Goal: Task Accomplishment & Management: Manage account settings

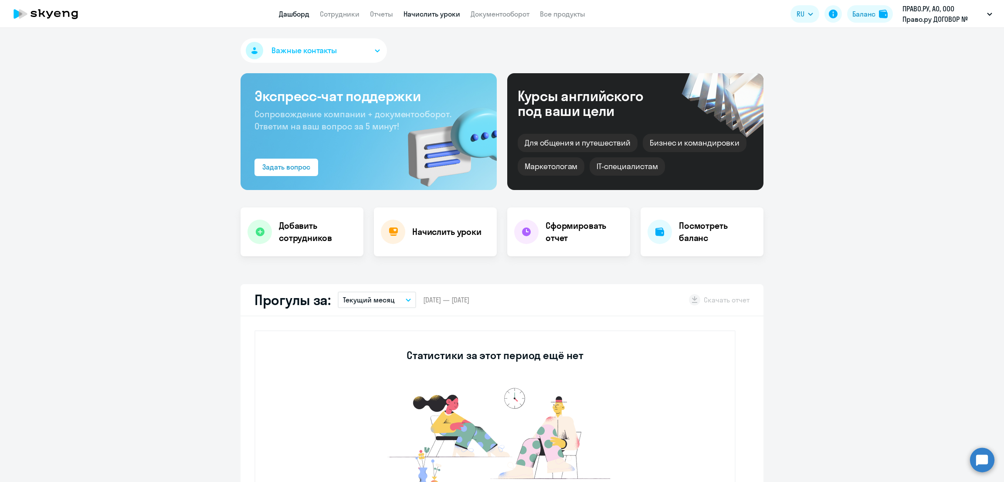
click at [444, 12] on link "Начислить уроки" at bounding box center [431, 14] width 57 height 9
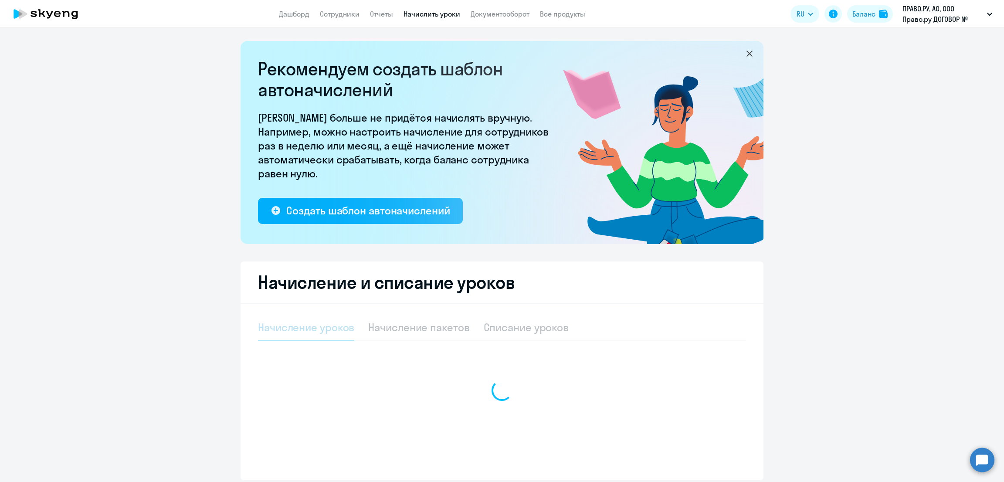
select select "10"
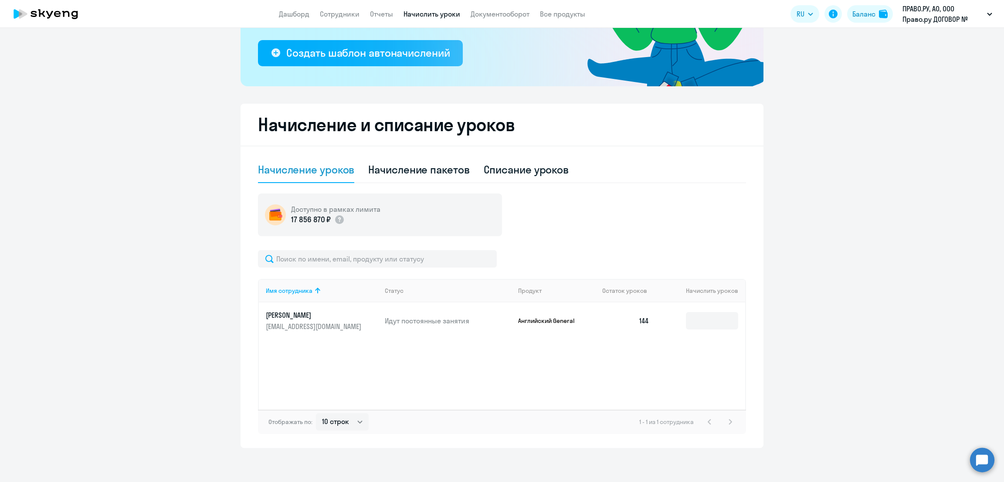
scroll to position [158, 0]
click at [697, 317] on input at bounding box center [712, 319] width 52 height 17
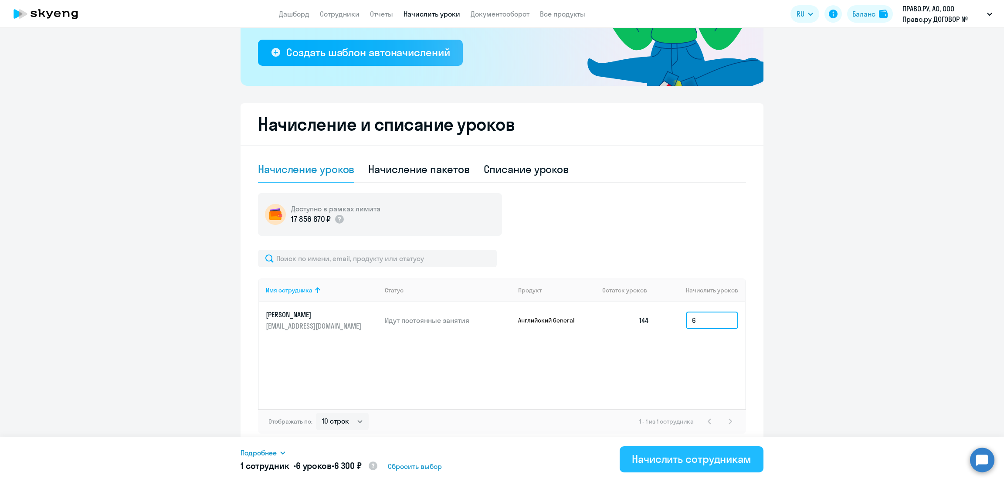
type input "6"
click at [680, 460] on div "Начислить сотрудникам" at bounding box center [691, 459] width 119 height 14
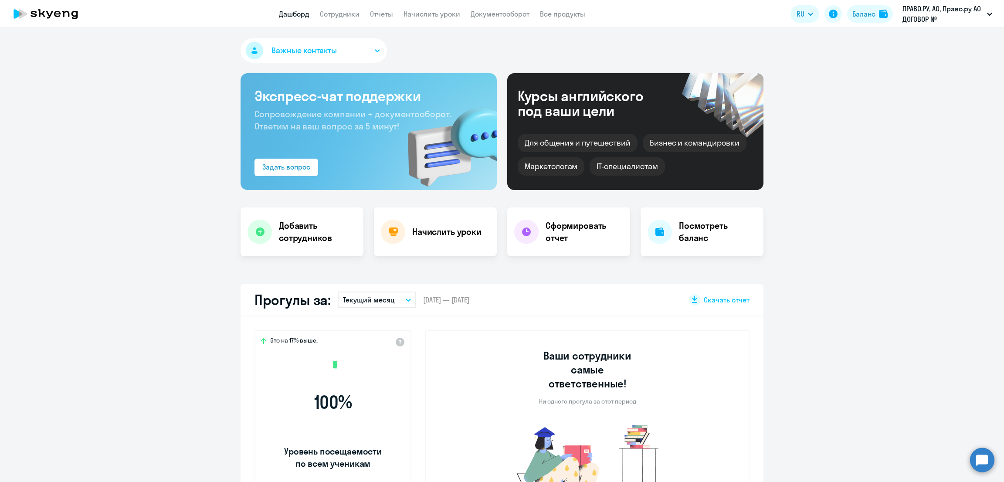
select select "30"
click at [442, 15] on link "Начислить уроки" at bounding box center [431, 14] width 57 height 9
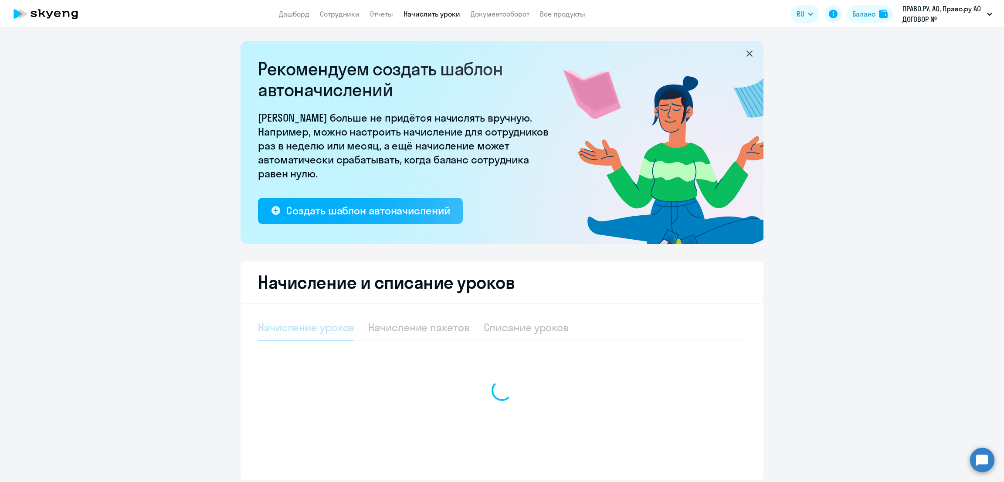
select select "10"
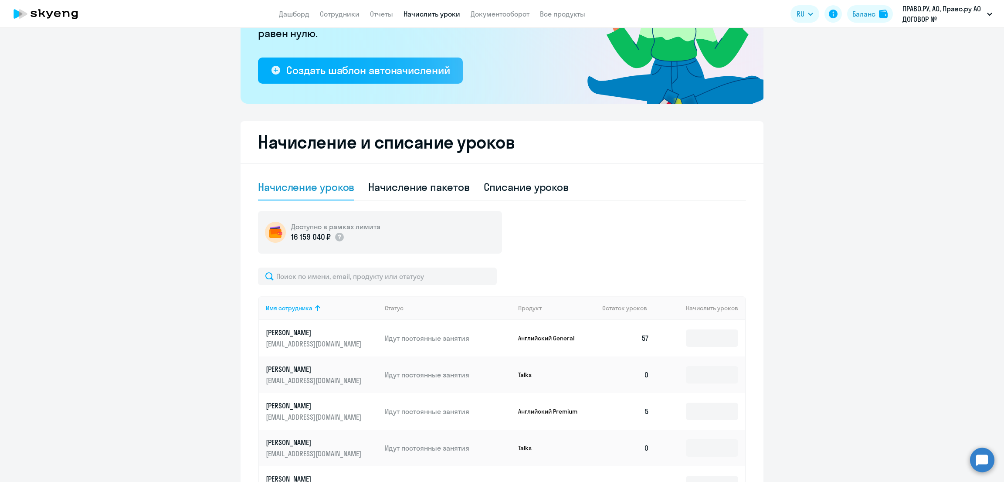
scroll to position [218, 0]
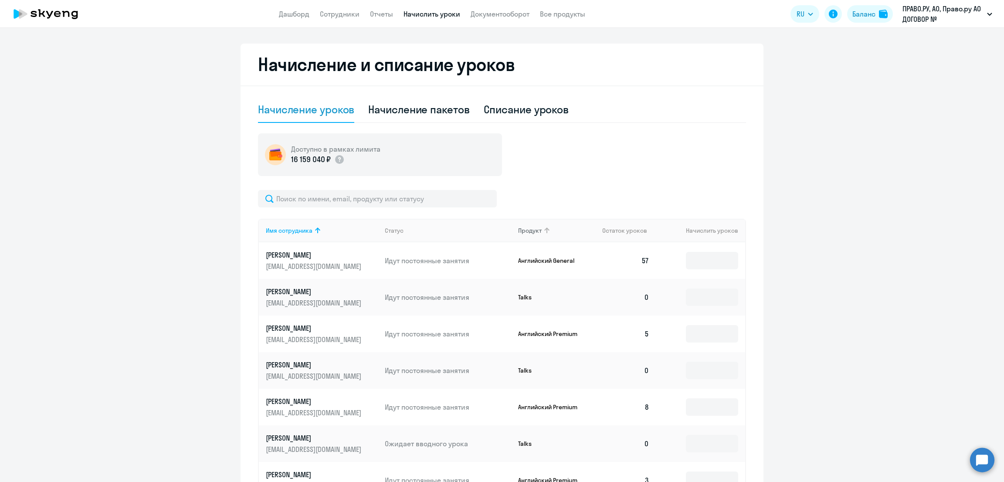
click at [522, 225] on th "Продукт" at bounding box center [553, 231] width 85 height 24
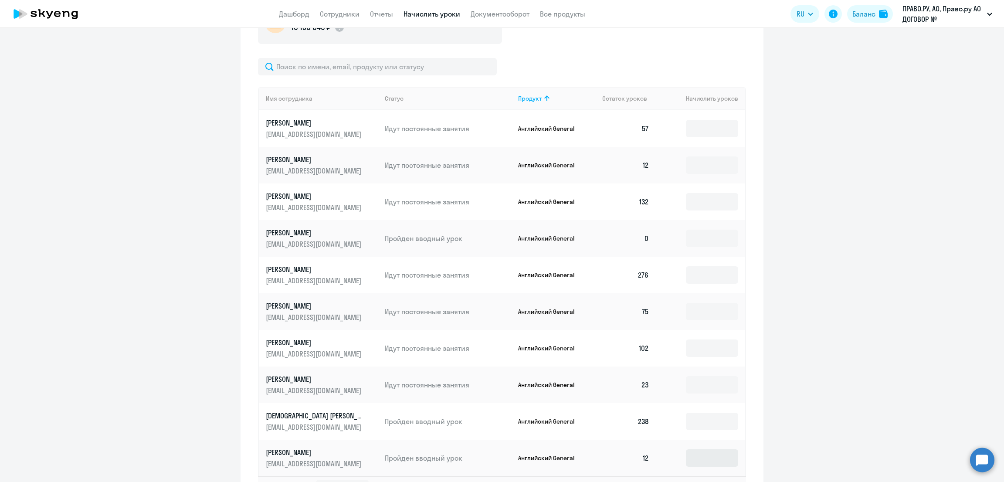
scroll to position [416, 0]
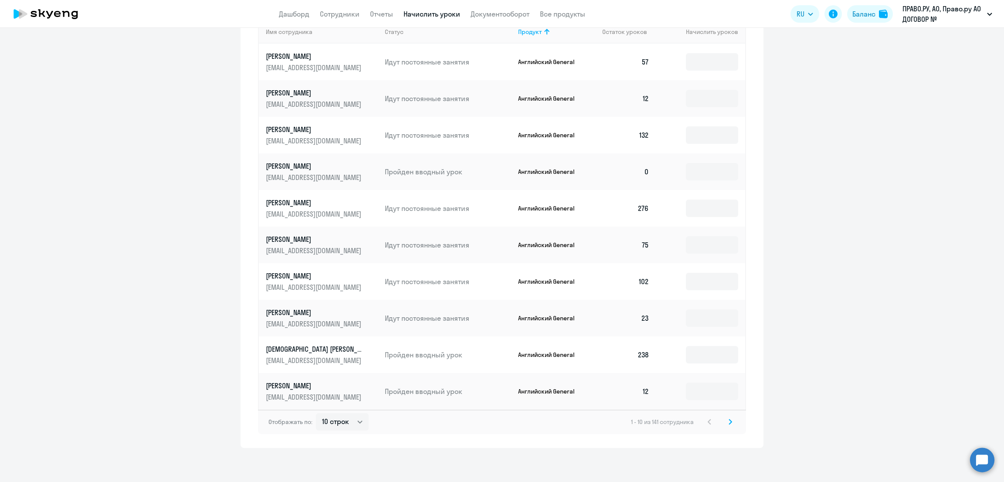
click at [728, 422] on icon at bounding box center [729, 422] width 3 height 6
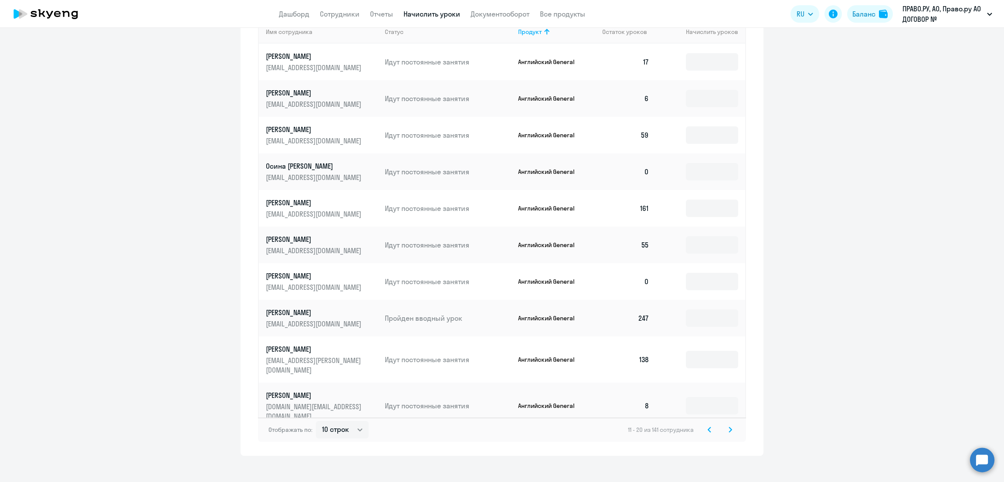
click at [725, 424] on svg-icon at bounding box center [730, 429] width 10 height 10
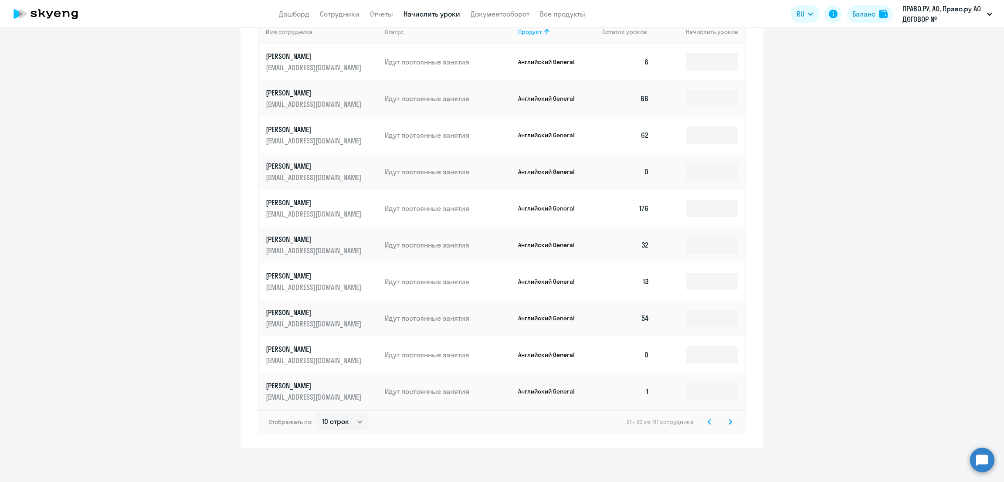
click at [725, 420] on svg-icon at bounding box center [730, 421] width 10 height 10
click at [699, 67] on input at bounding box center [712, 61] width 52 height 17
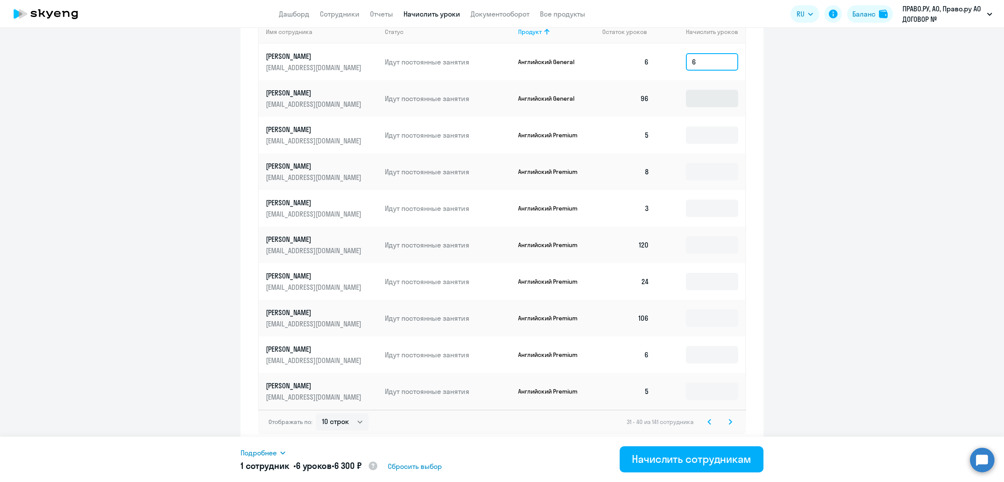
type input "6"
click at [707, 101] on input at bounding box center [712, 98] width 52 height 17
type input "6"
click at [707, 420] on icon at bounding box center [708, 422] width 3 height 6
click at [714, 58] on input at bounding box center [712, 61] width 52 height 17
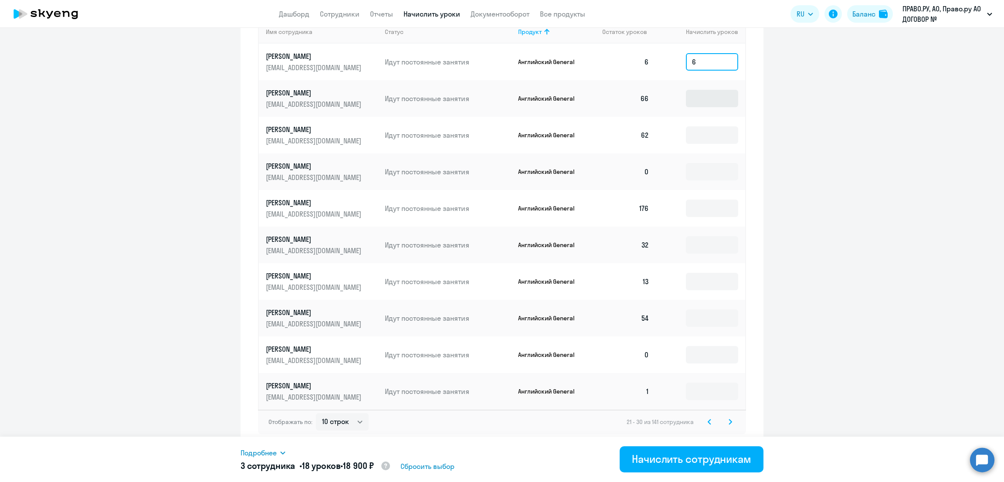
type input "6"
drag, startPoint x: 709, startPoint y: 102, endPoint x: 710, endPoint y: 141, distance: 38.3
click at [710, 103] on input at bounding box center [712, 98] width 52 height 17
type input "6"
click at [709, 139] on input at bounding box center [712, 134] width 52 height 17
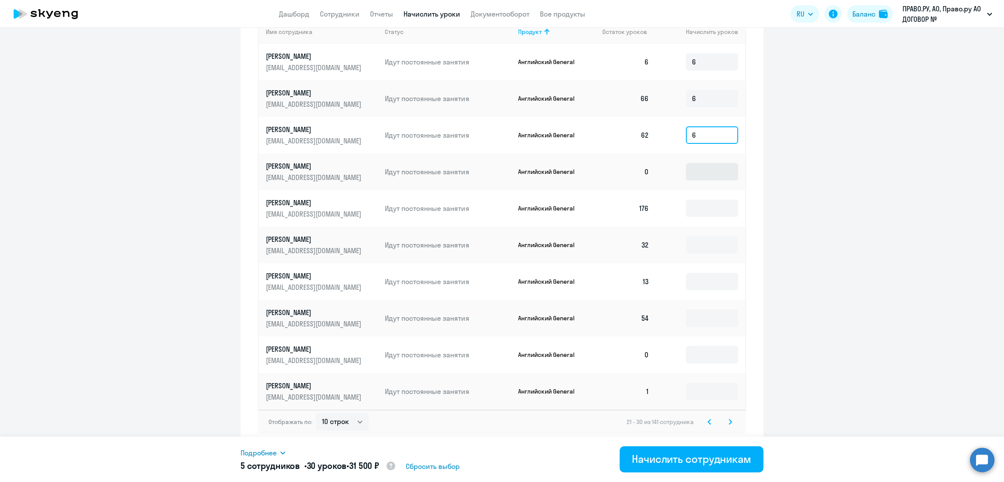
type input "6"
click at [711, 168] on input at bounding box center [712, 171] width 52 height 17
type input "6"
click at [710, 210] on input at bounding box center [712, 208] width 52 height 17
type input "6"
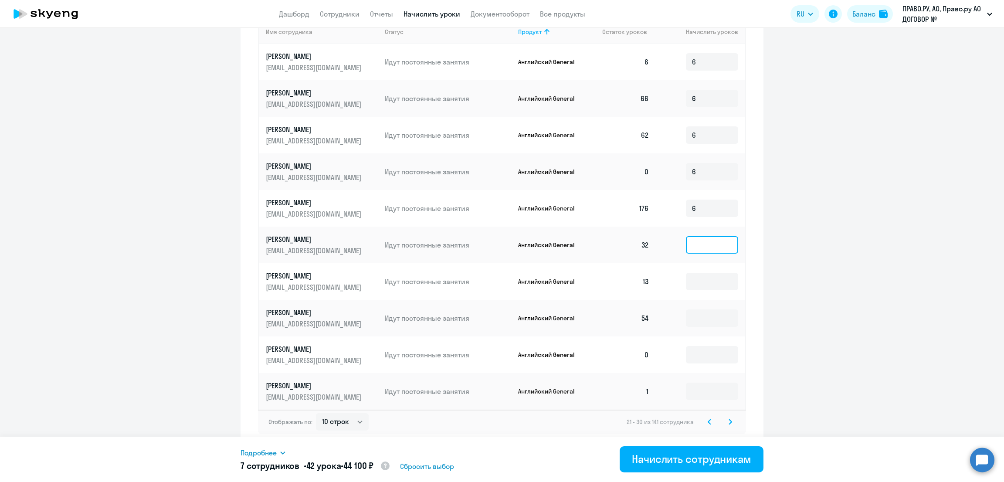
click at [711, 253] on input at bounding box center [712, 244] width 52 height 17
type input "6"
click at [702, 278] on input at bounding box center [712, 281] width 52 height 17
type input "6"
click at [698, 319] on input at bounding box center [712, 317] width 52 height 17
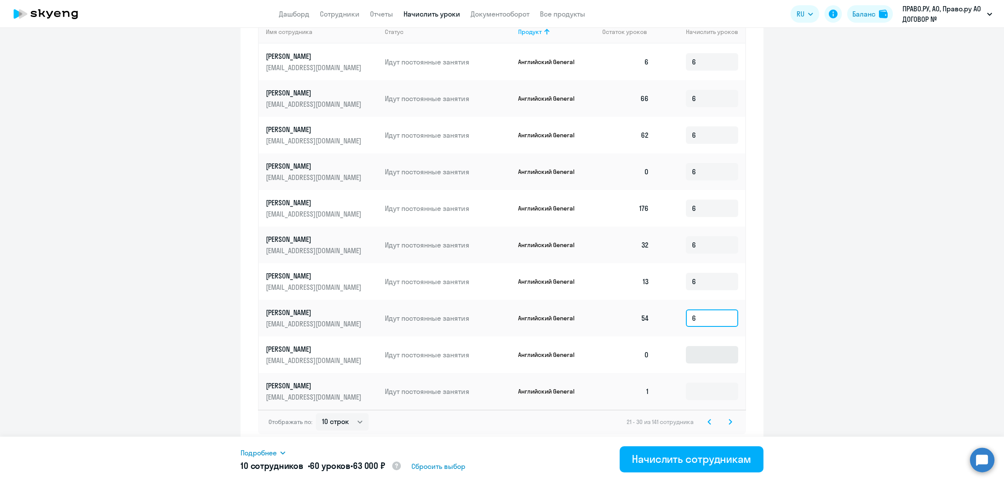
type input "6"
click at [697, 361] on input at bounding box center [712, 354] width 52 height 17
type input "6"
click at [704, 392] on input at bounding box center [712, 390] width 52 height 17
type input "6"
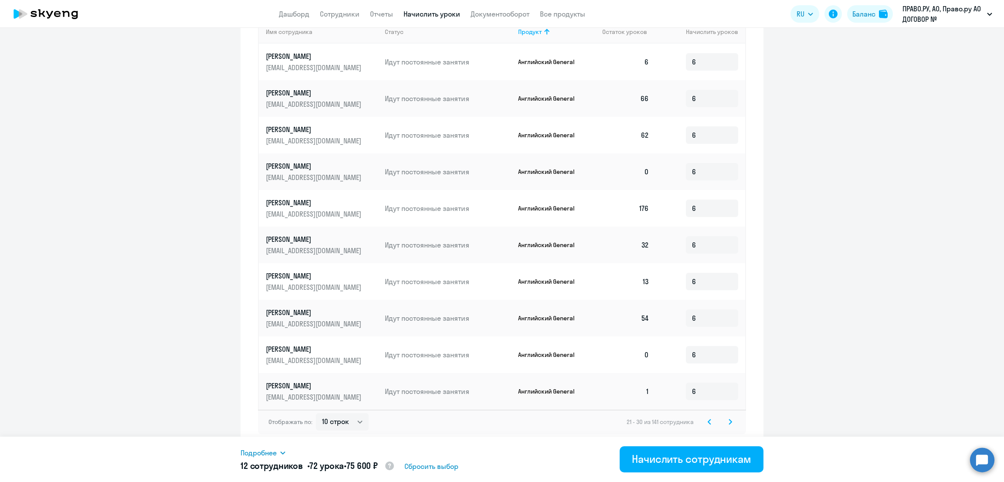
click at [707, 420] on icon at bounding box center [708, 422] width 3 height 6
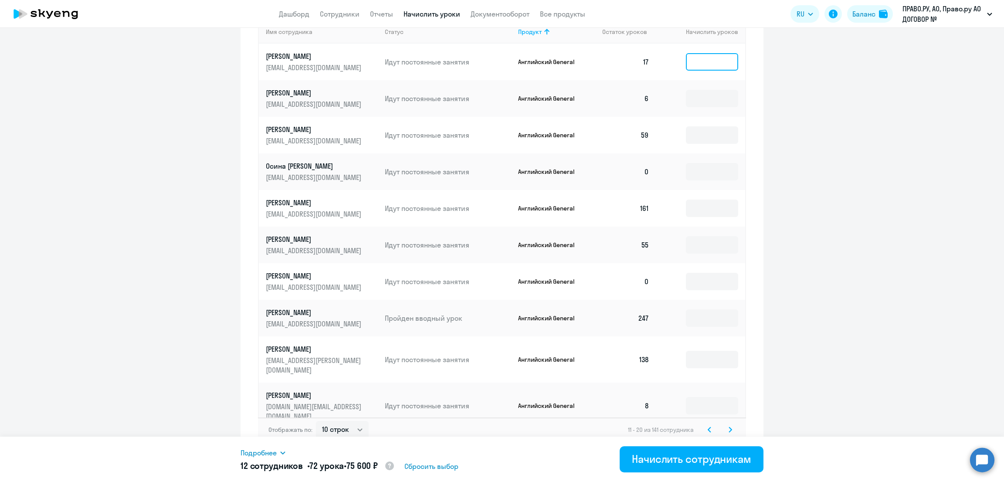
click at [707, 63] on input at bounding box center [712, 61] width 52 height 17
type input "6"
click at [699, 101] on input at bounding box center [712, 98] width 52 height 17
type input "6"
click at [699, 135] on input at bounding box center [712, 134] width 52 height 17
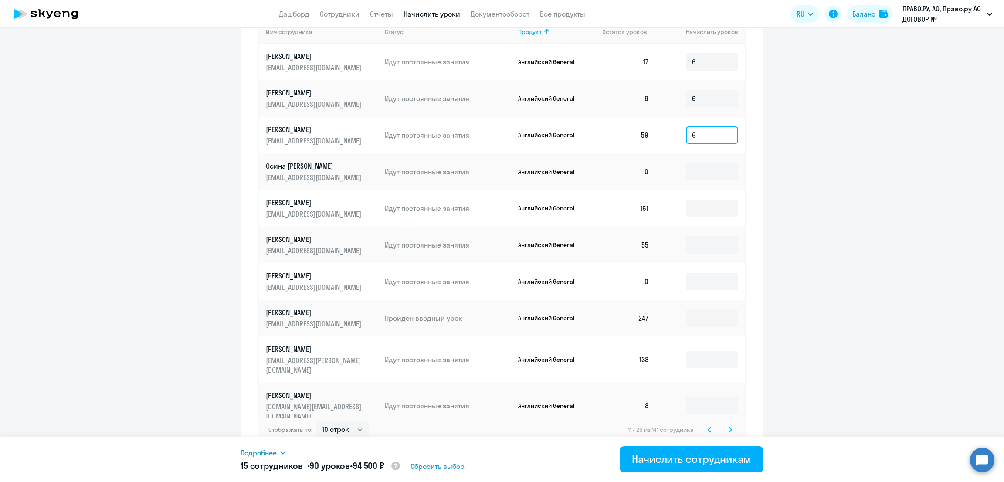
type input "6"
click at [696, 180] on td at bounding box center [700, 171] width 89 height 37
click at [696, 172] on input at bounding box center [712, 171] width 52 height 17
type input "6"
click at [707, 210] on input at bounding box center [712, 208] width 52 height 17
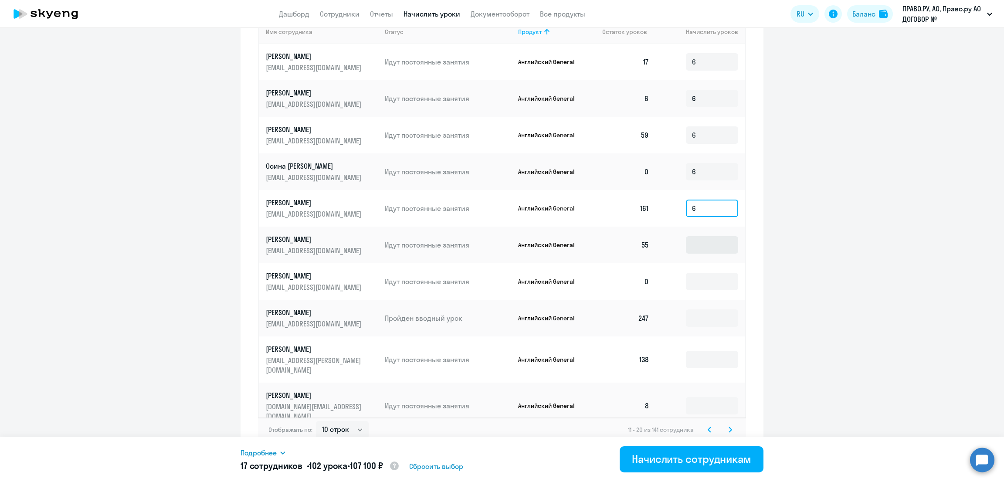
type input "6"
click at [699, 241] on input at bounding box center [712, 244] width 52 height 17
type input "6"
click at [710, 283] on input at bounding box center [712, 281] width 52 height 17
type input "6"
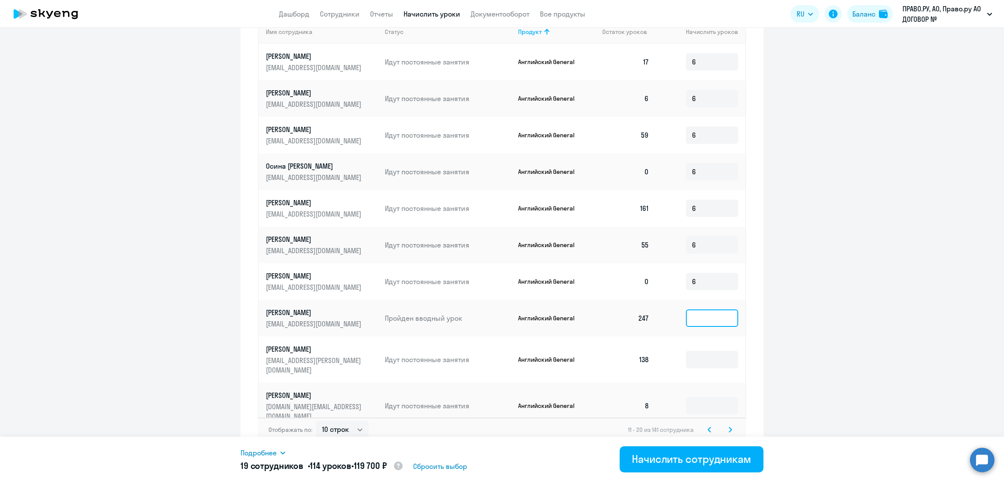
click at [704, 312] on input at bounding box center [712, 317] width 52 height 17
type input "6"
click at [707, 351] on input at bounding box center [712, 359] width 52 height 17
type input "6"
click at [710, 397] on input at bounding box center [712, 405] width 52 height 17
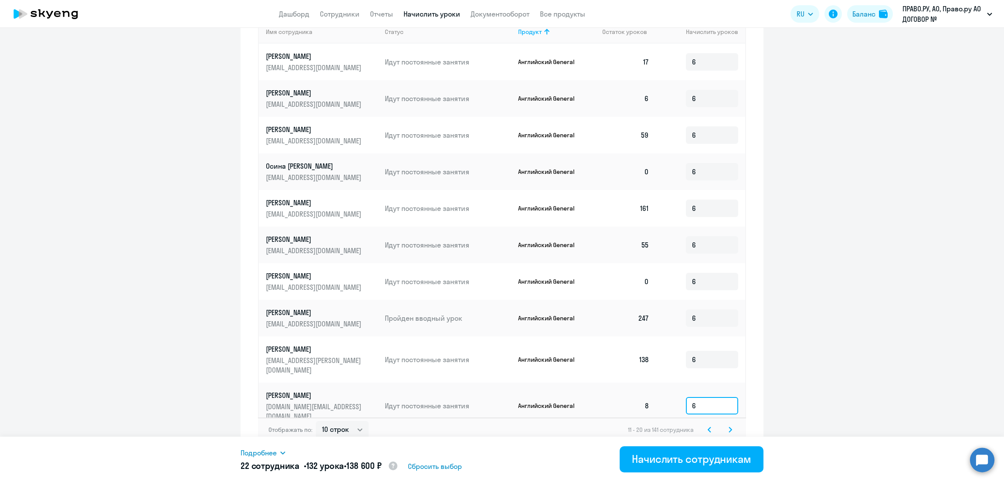
type input "6"
click at [707, 424] on svg-icon at bounding box center [709, 429] width 10 height 10
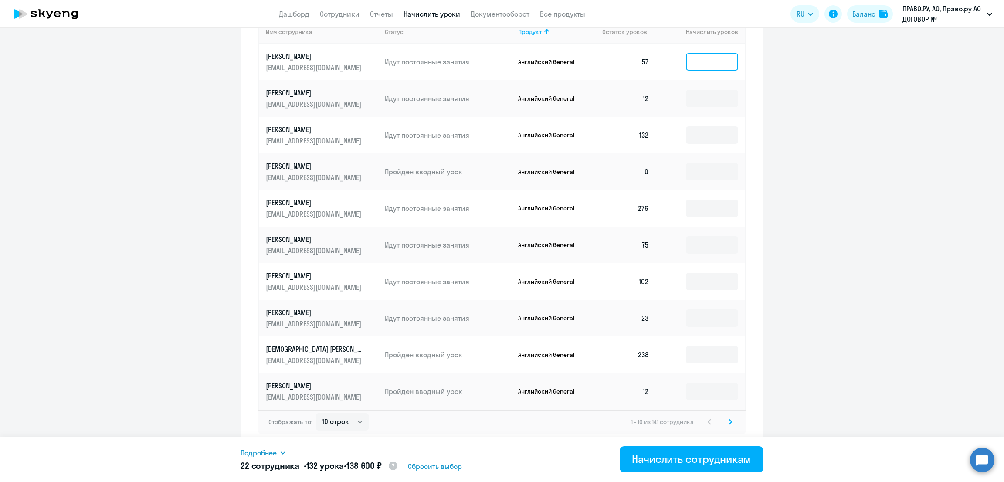
click at [703, 68] on input at bounding box center [712, 61] width 52 height 17
type input "6"
click at [703, 95] on input at bounding box center [712, 98] width 52 height 17
type input "6"
click at [710, 135] on input at bounding box center [712, 134] width 52 height 17
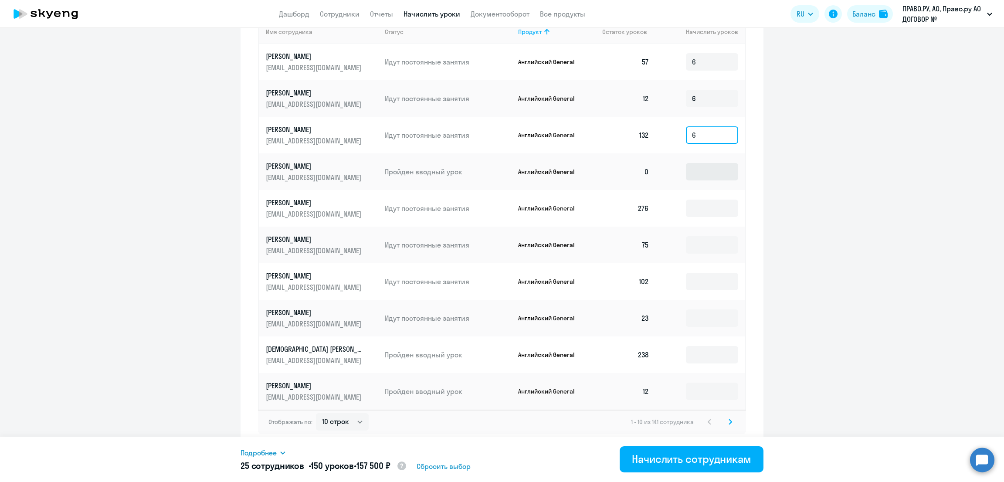
type input "6"
click at [711, 169] on input at bounding box center [712, 171] width 52 height 17
type input "6"
click at [695, 202] on input at bounding box center [712, 208] width 52 height 17
type input "6"
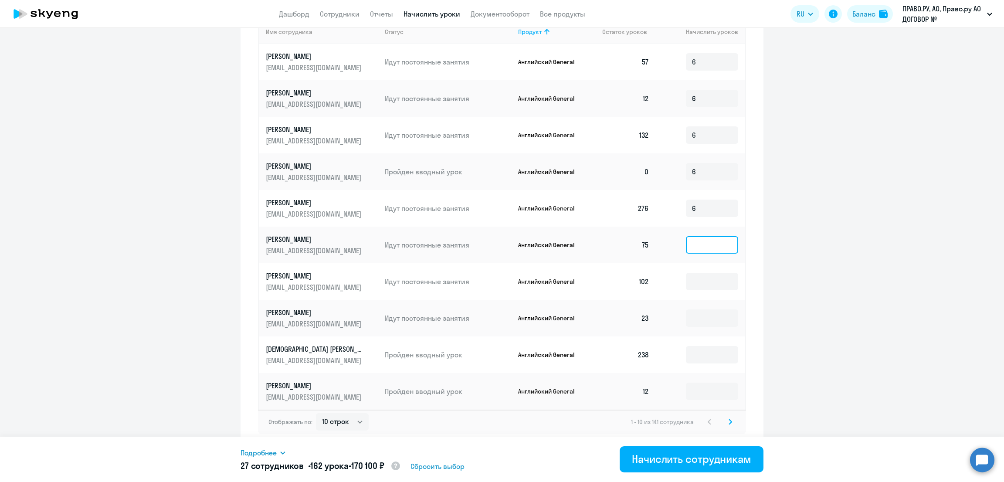
click at [712, 244] on input at bounding box center [712, 244] width 52 height 17
type input "6"
click at [688, 283] on input at bounding box center [712, 281] width 52 height 17
type input "6"
click at [711, 319] on input at bounding box center [712, 317] width 52 height 17
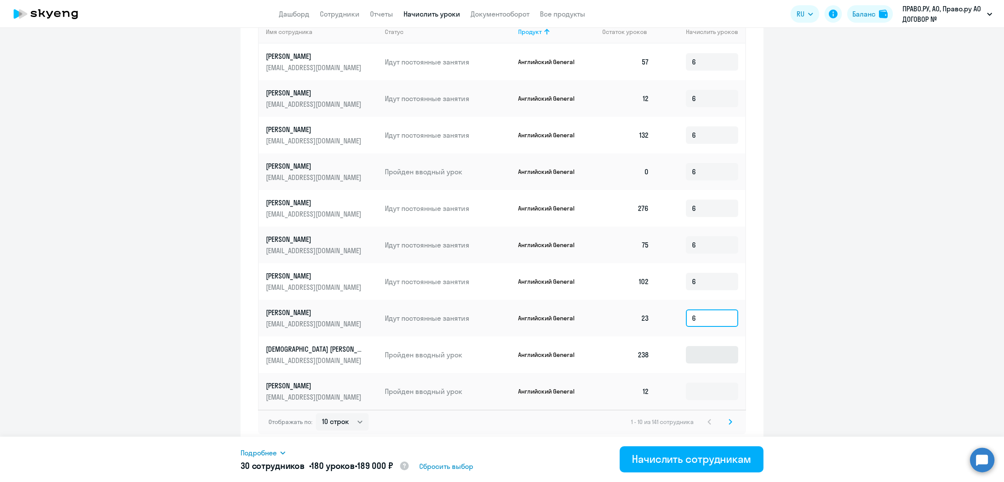
type input "6"
click at [716, 353] on input at bounding box center [712, 354] width 52 height 17
type input "6"
click at [704, 392] on input at bounding box center [712, 390] width 52 height 17
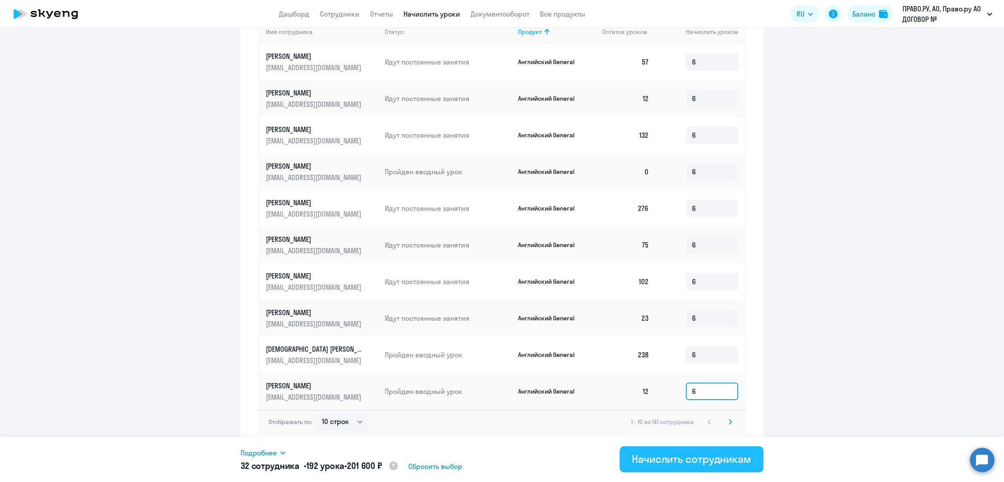
type input "6"
click at [656, 460] on div "Начислить сотрудникам" at bounding box center [691, 459] width 119 height 14
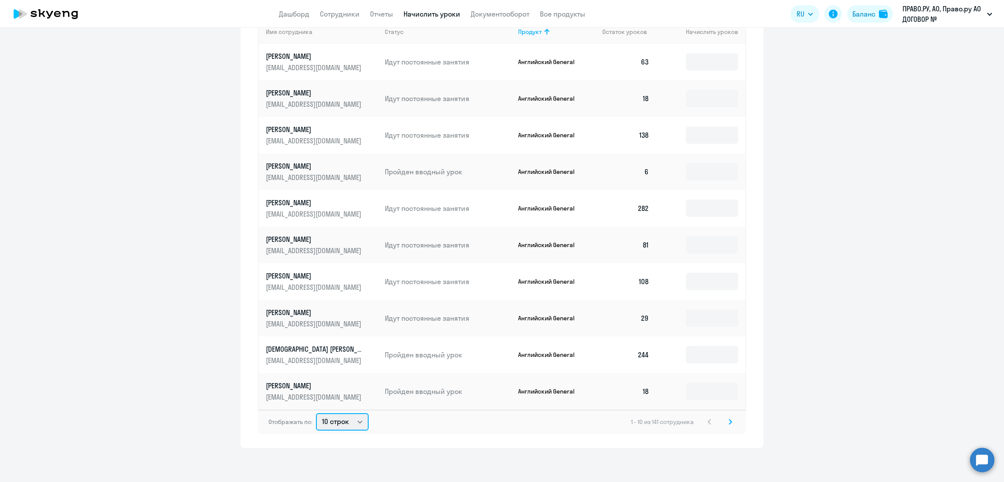
drag, startPoint x: 331, startPoint y: 418, endPoint x: 337, endPoint y: 427, distance: 10.6
click at [331, 418] on select "10 строк 30 строк 50 строк" at bounding box center [342, 421] width 53 height 17
select select "30"
click at [316, 413] on select "10 строк 30 строк 50 строк" at bounding box center [342, 421] width 53 height 17
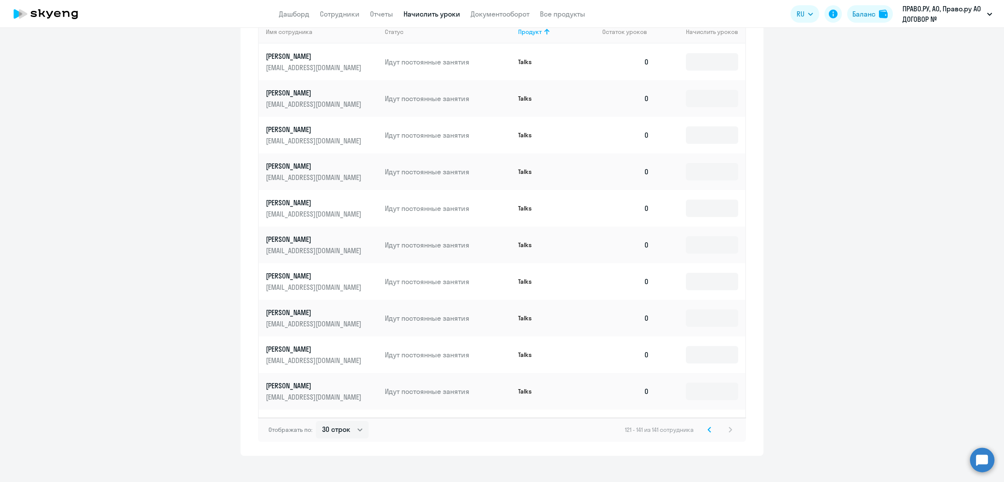
click at [707, 427] on icon at bounding box center [708, 429] width 3 height 6
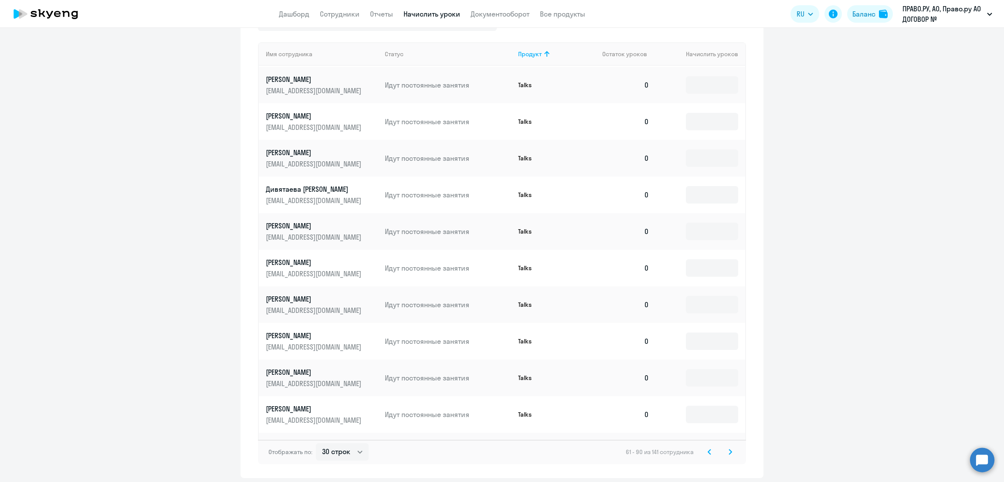
scroll to position [425, 0]
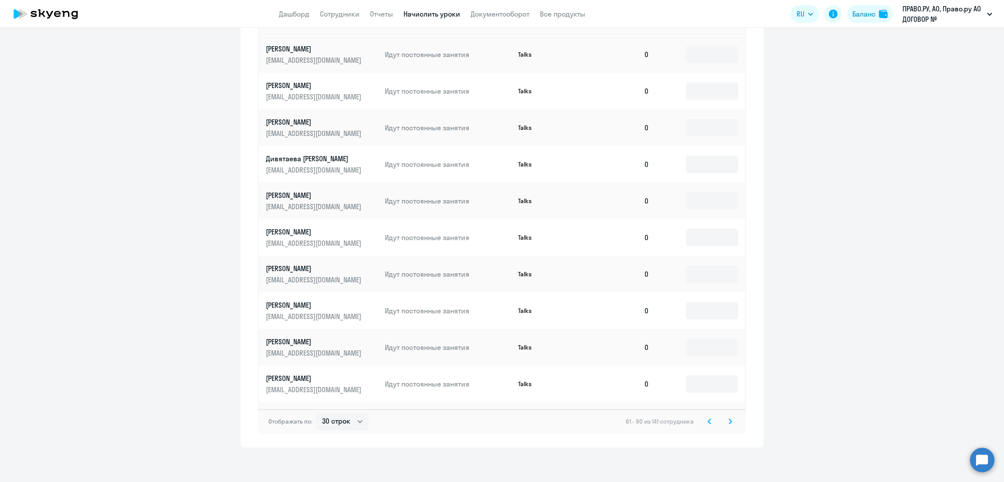
click at [707, 422] on icon at bounding box center [708, 421] width 3 height 6
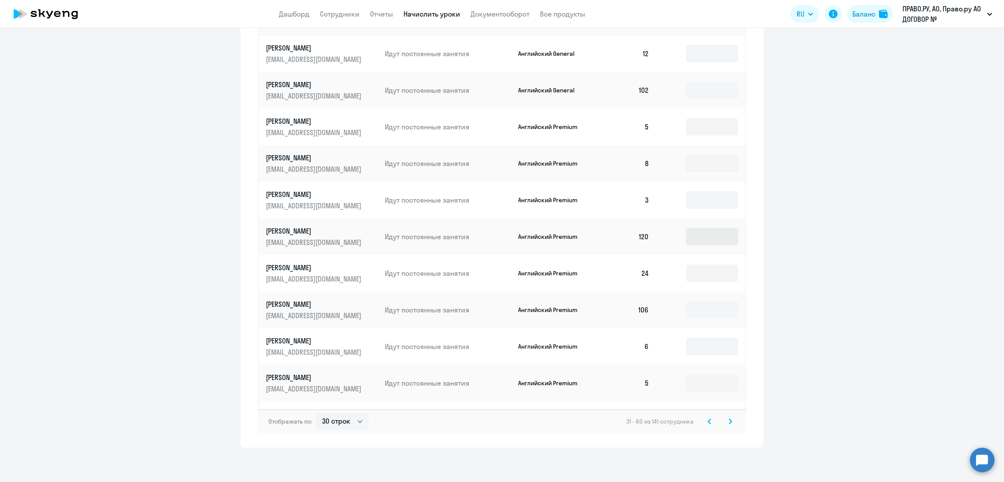
scroll to position [316, 0]
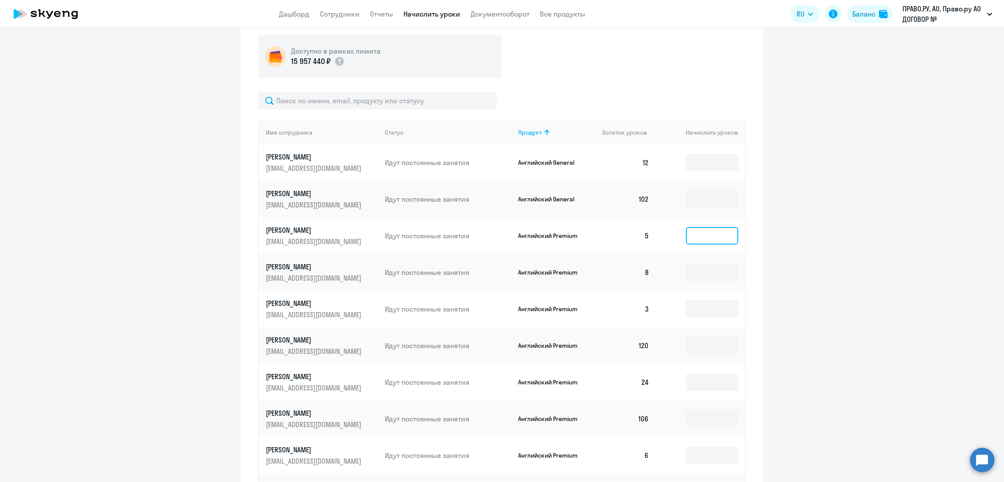
click at [701, 238] on input at bounding box center [712, 235] width 52 height 17
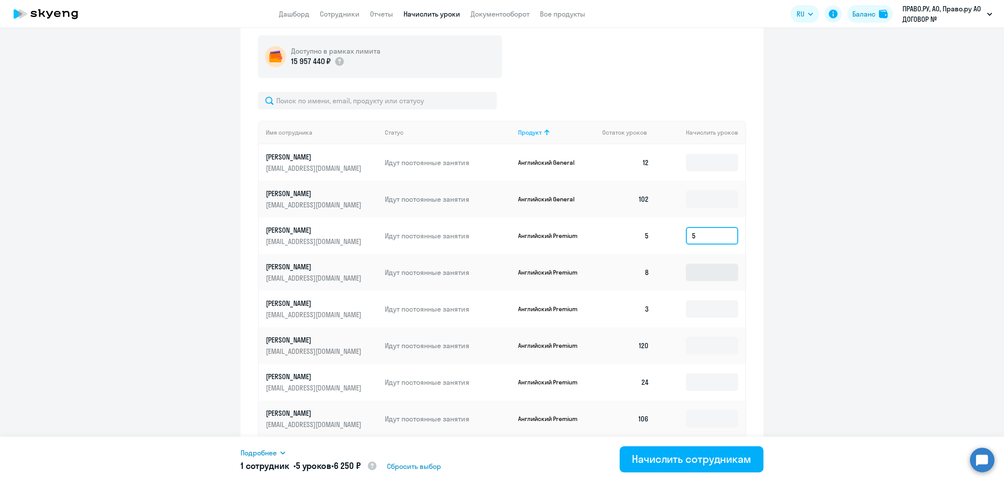
type input "5"
click at [694, 275] on input at bounding box center [712, 272] width 52 height 17
type input "5"
drag, startPoint x: 694, startPoint y: 309, endPoint x: 694, endPoint y: 333, distance: 24.4
click at [694, 309] on input at bounding box center [712, 308] width 52 height 17
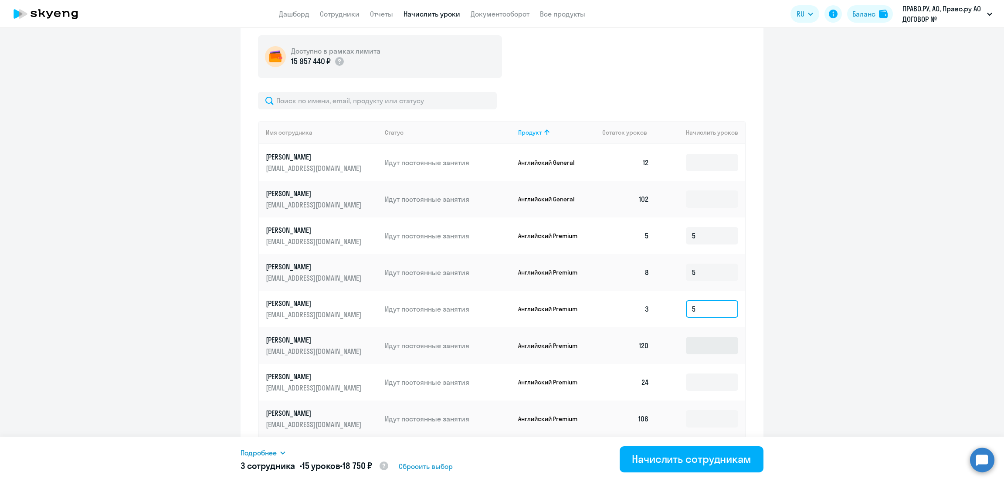
type input "5"
click at [692, 346] on input at bounding box center [712, 345] width 52 height 17
type input "5"
click at [690, 396] on td at bounding box center [700, 382] width 89 height 37
click at [690, 384] on input at bounding box center [712, 381] width 52 height 17
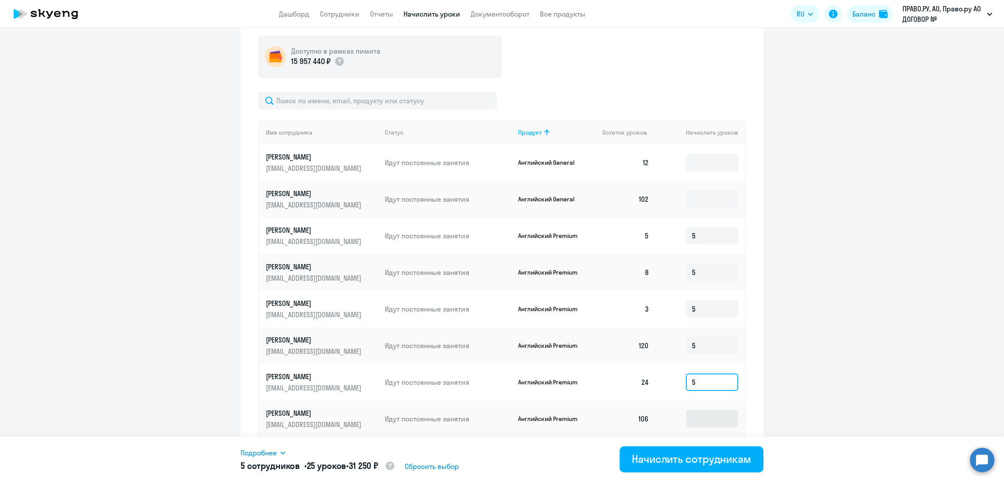
type input "5"
click at [696, 420] on input at bounding box center [712, 418] width 52 height 17
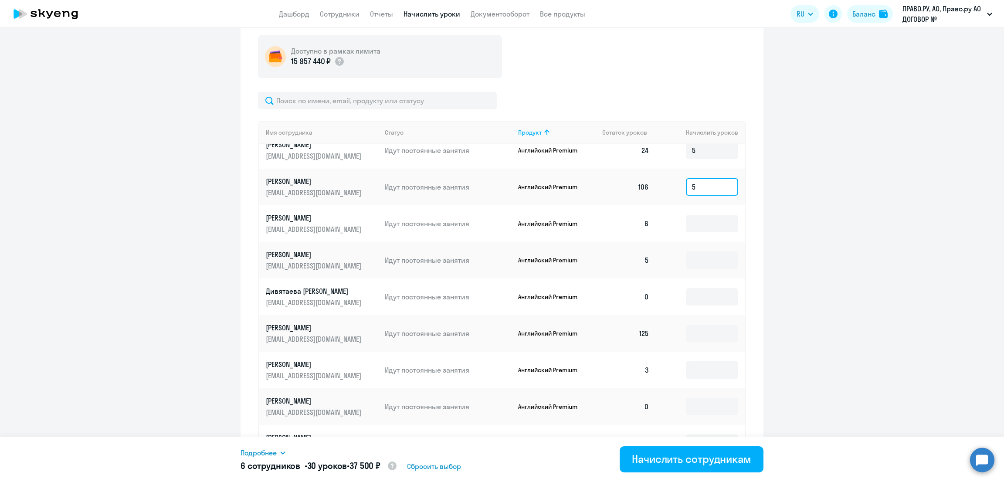
scroll to position [251, 0]
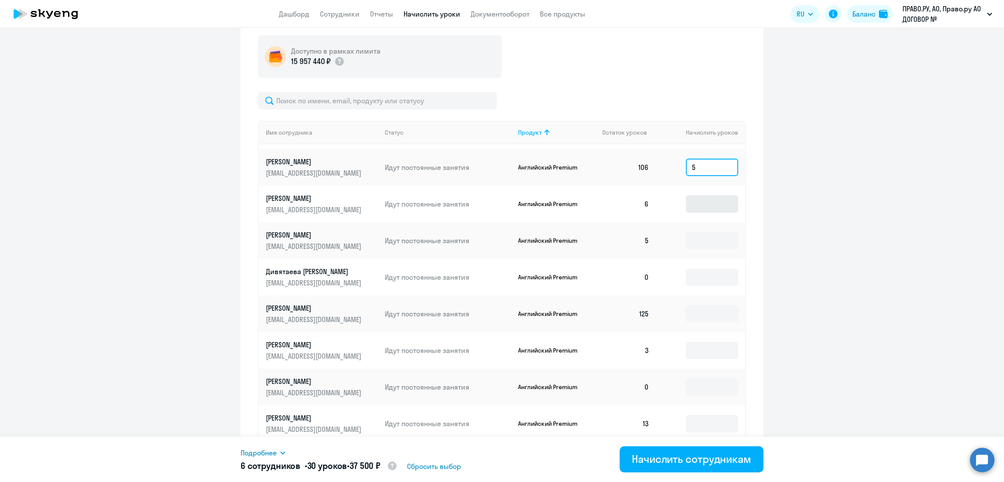
type input "5"
click at [709, 211] on input at bounding box center [712, 203] width 52 height 17
type input "5"
click at [702, 243] on input at bounding box center [712, 240] width 52 height 17
type input "5"
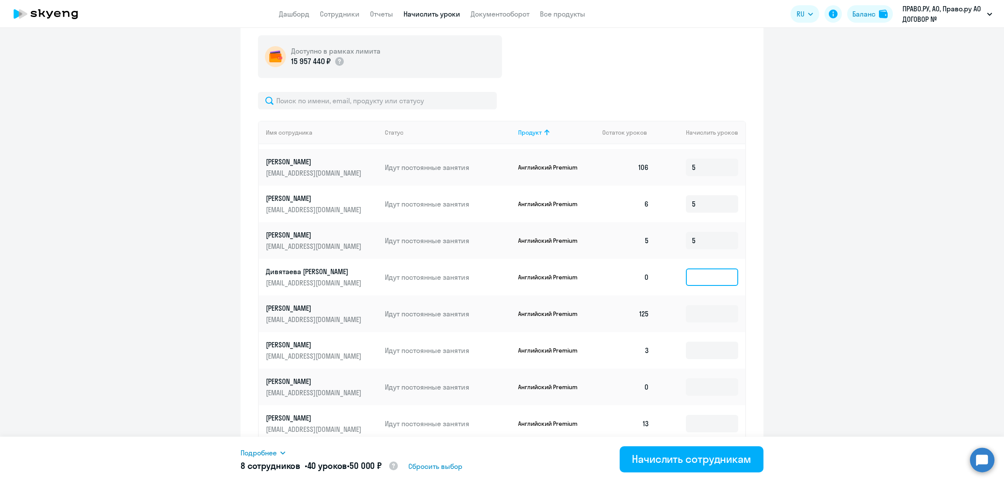
click at [709, 278] on input at bounding box center [712, 276] width 52 height 17
type input "5"
click at [697, 311] on input at bounding box center [712, 313] width 52 height 17
type input "5"
drag, startPoint x: 701, startPoint y: 348, endPoint x: 699, endPoint y: 359, distance: 12.0
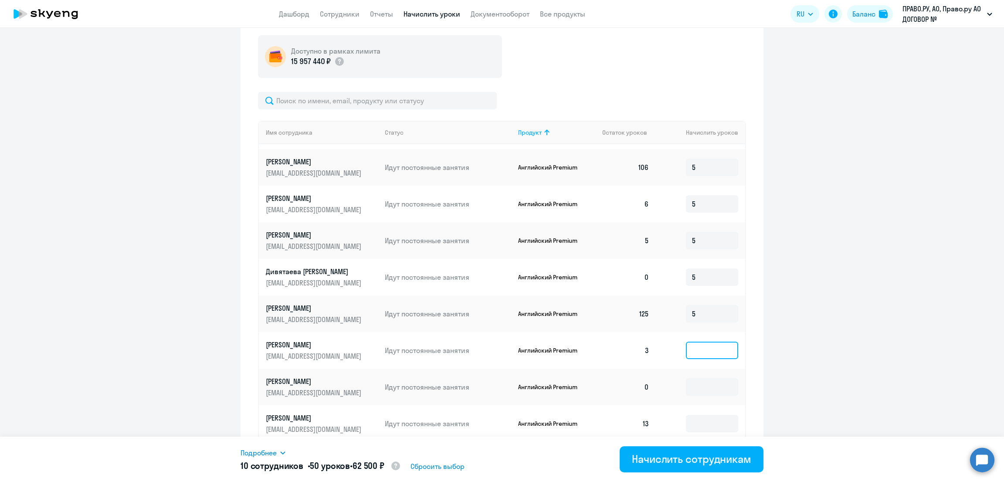
click at [700, 348] on input at bounding box center [712, 350] width 52 height 17
type input "5"
click at [686, 387] on input at bounding box center [712, 386] width 52 height 17
type input "5"
click at [700, 428] on input at bounding box center [712, 423] width 52 height 17
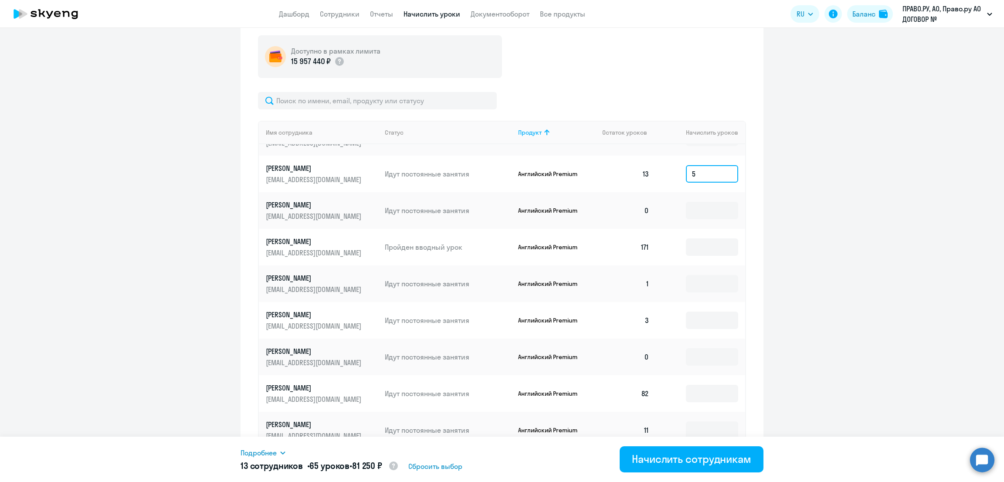
scroll to position [502, 0]
type input "5"
click at [698, 205] on input at bounding box center [712, 208] width 52 height 17
type input "5"
drag, startPoint x: 690, startPoint y: 247, endPoint x: 693, endPoint y: 266, distance: 19.3
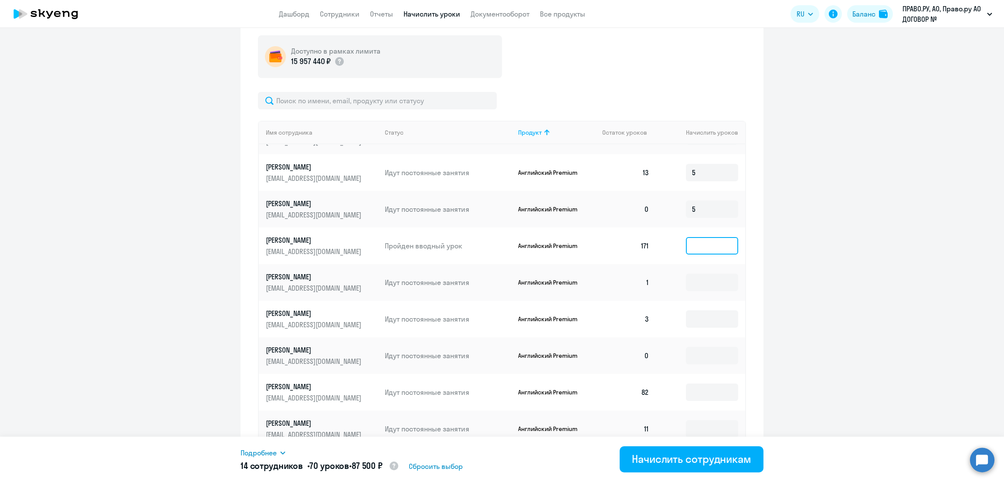
click at [689, 247] on input at bounding box center [712, 245] width 52 height 17
type input "5"
click at [699, 285] on input at bounding box center [712, 282] width 52 height 17
type input "5"
click at [696, 319] on input at bounding box center [712, 318] width 52 height 17
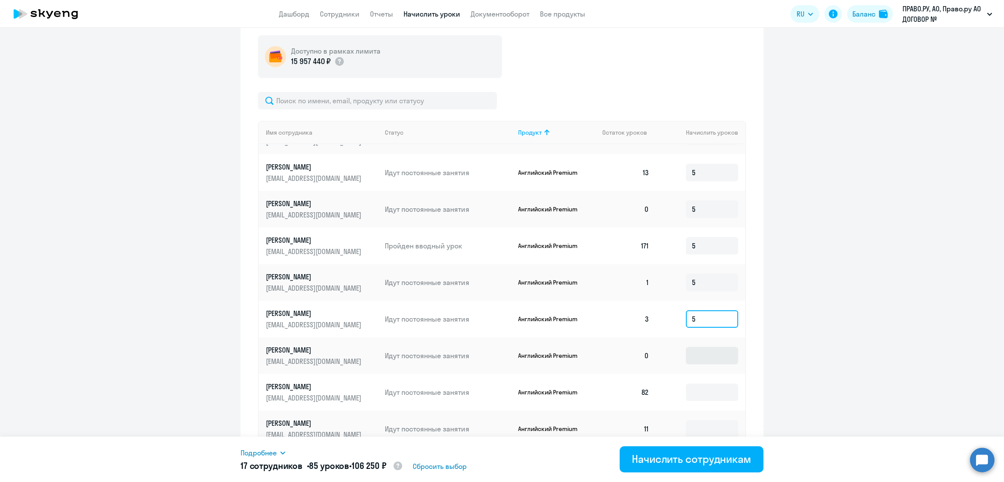
type input "5"
click at [692, 358] on input at bounding box center [712, 355] width 52 height 17
type input "5"
click at [695, 397] on input at bounding box center [712, 391] width 52 height 17
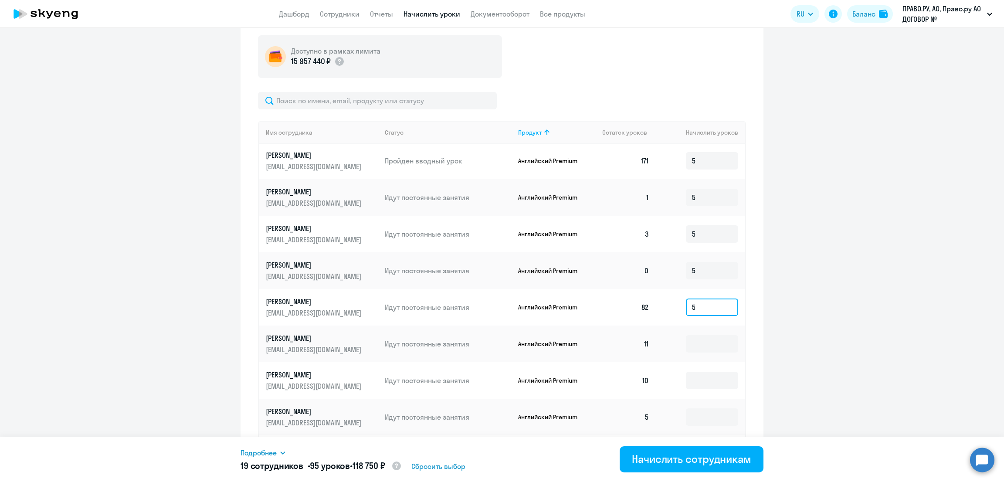
scroll to position [595, 0]
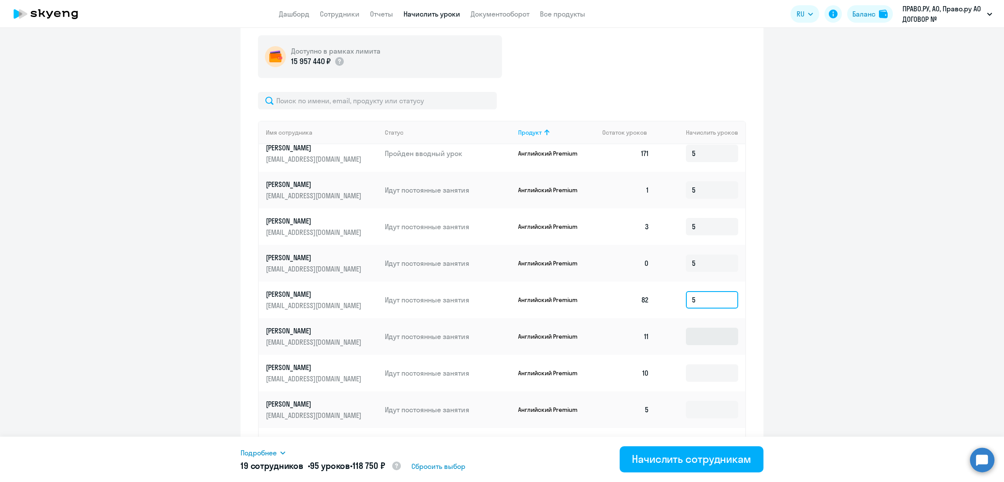
type input "5"
click at [697, 338] on input at bounding box center [712, 336] width 52 height 17
type input "5"
click at [693, 376] on input at bounding box center [712, 372] width 52 height 17
type input "5"
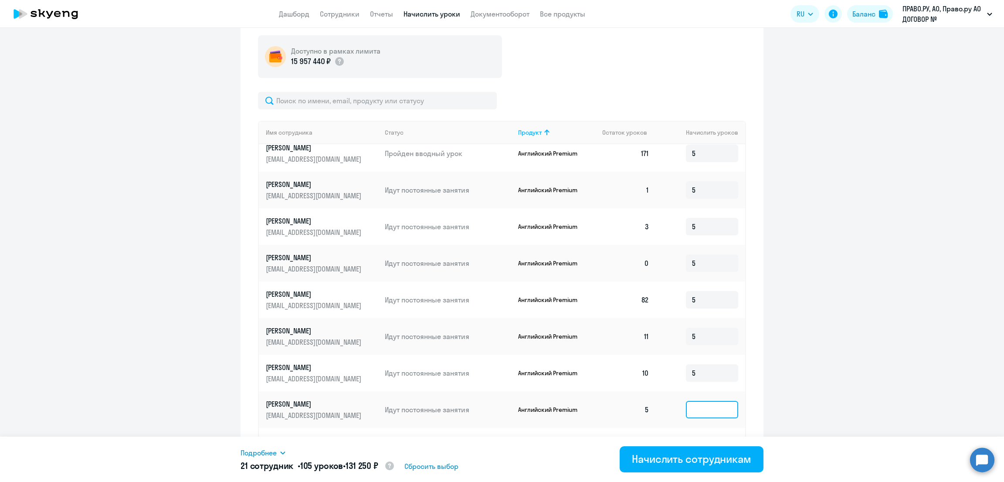
click at [697, 401] on input at bounding box center [712, 409] width 52 height 17
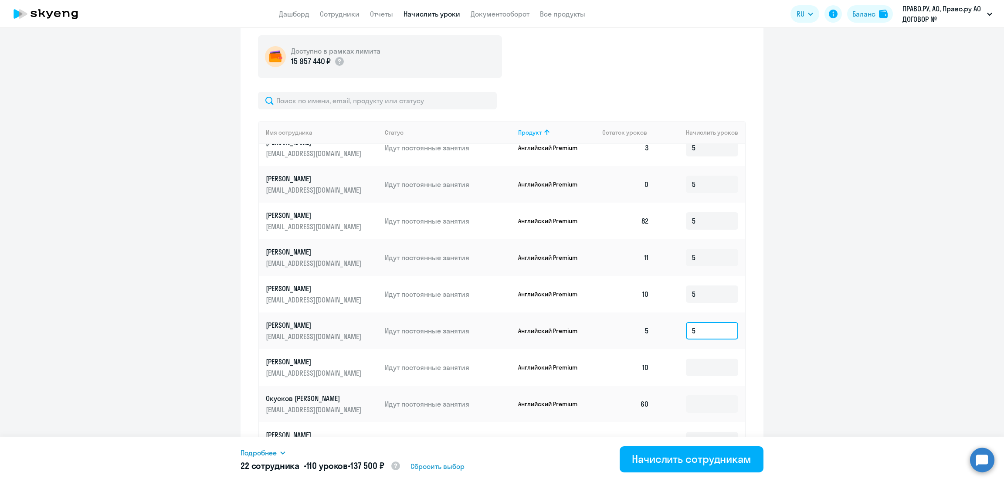
scroll to position [692, 0]
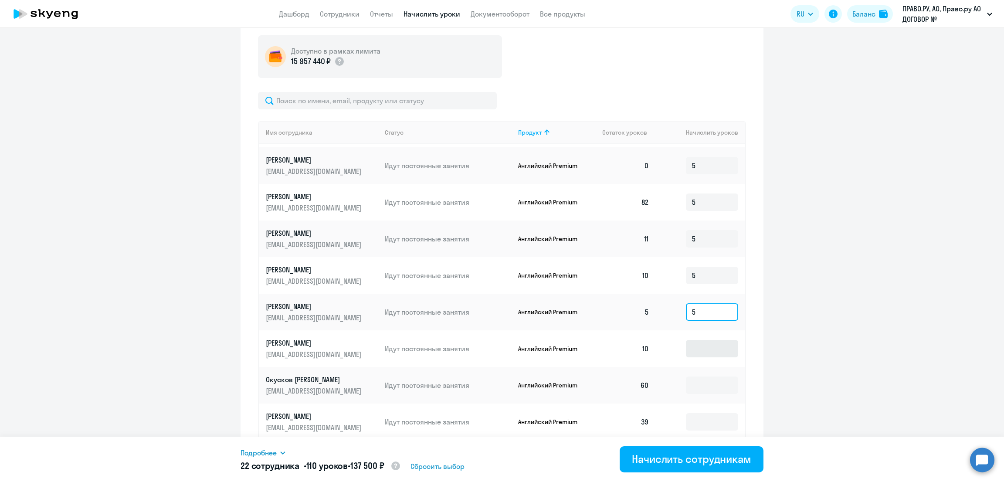
type input "5"
click at [690, 346] on input at bounding box center [712, 348] width 52 height 17
type input "5"
click at [696, 386] on input at bounding box center [712, 384] width 52 height 17
type input "5"
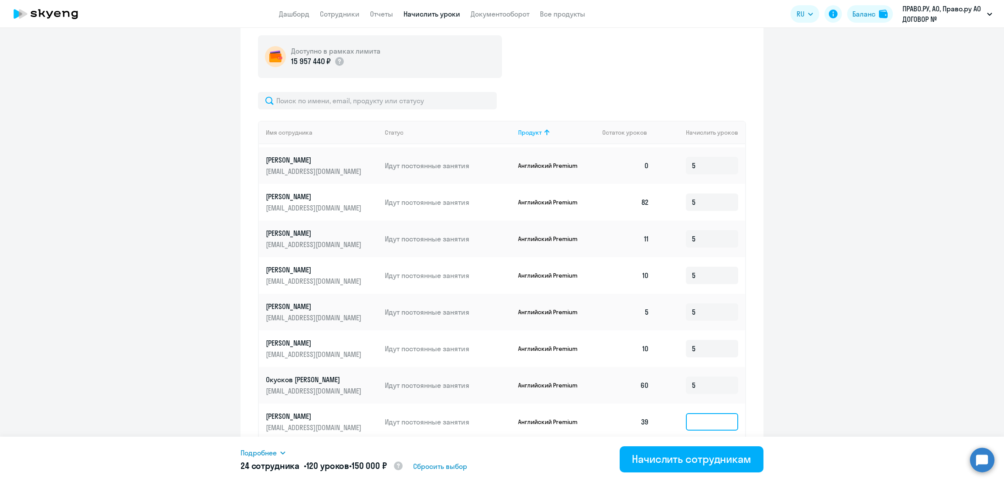
click at [700, 422] on input at bounding box center [712, 421] width 52 height 17
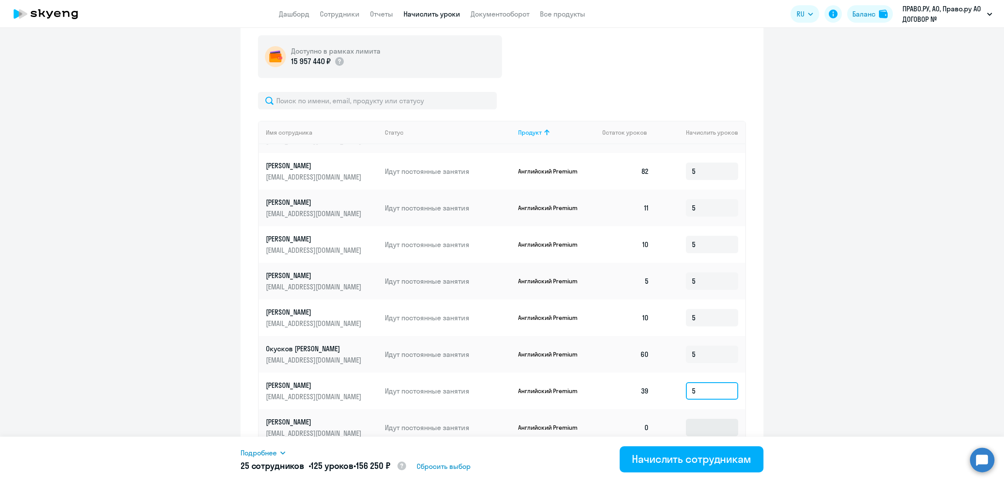
type input "5"
click at [687, 421] on input at bounding box center [712, 427] width 52 height 17
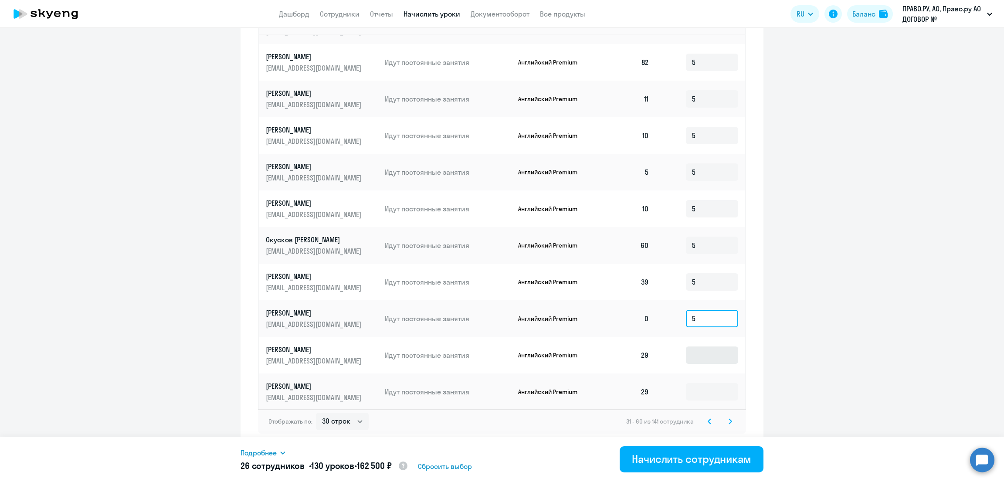
type input "5"
click at [694, 359] on input at bounding box center [712, 354] width 52 height 17
type input "5"
click at [700, 391] on input at bounding box center [712, 391] width 52 height 17
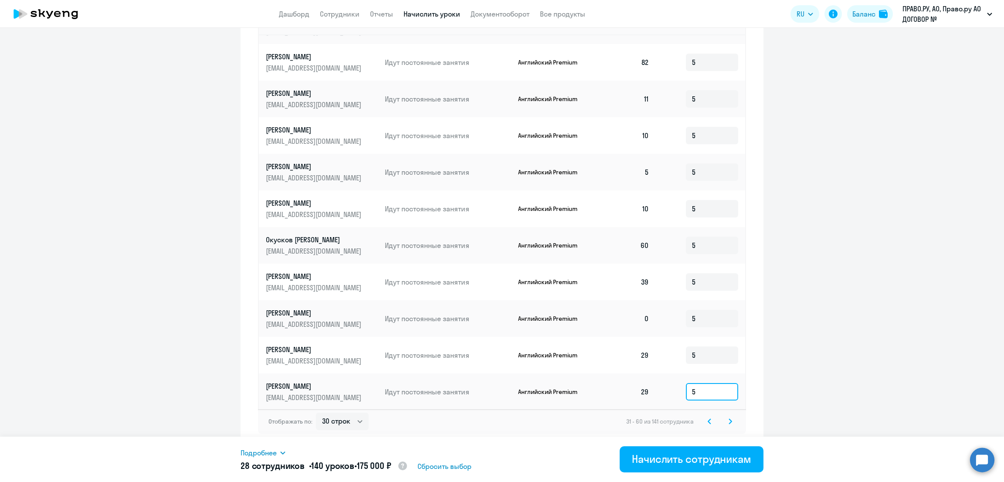
type input "5"
click at [728, 421] on icon at bounding box center [729, 421] width 3 height 6
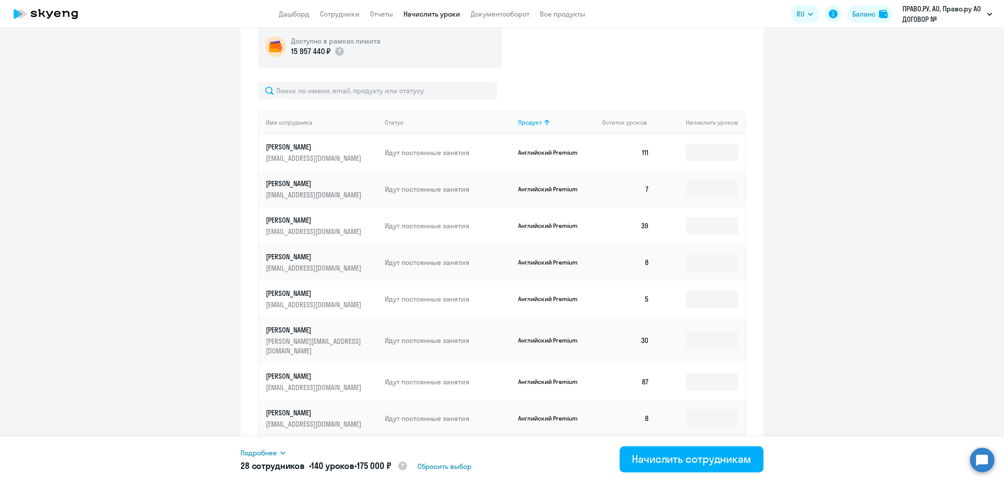
scroll to position [326, 0]
click at [700, 145] on input at bounding box center [712, 151] width 52 height 17
type input "5"
click at [710, 185] on input at bounding box center [712, 188] width 52 height 17
type input "5"
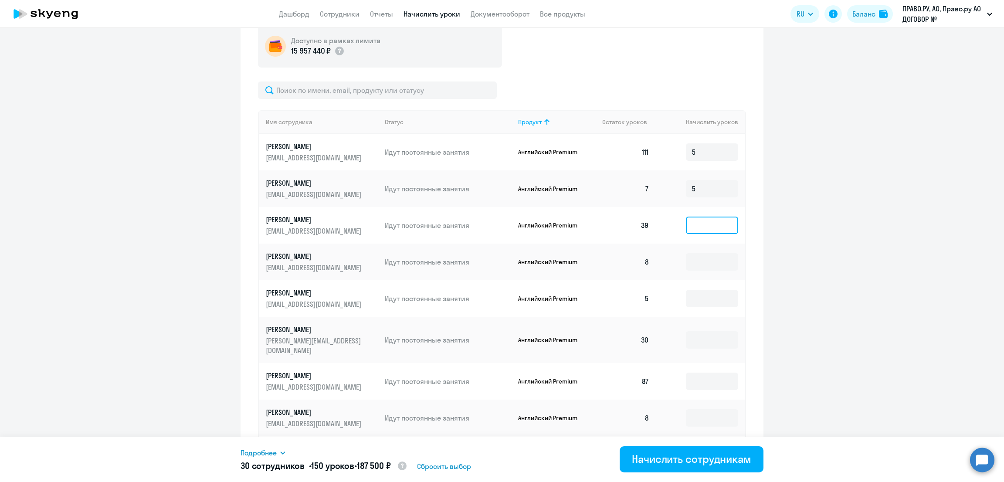
click at [700, 218] on input at bounding box center [712, 225] width 52 height 17
type input "5"
click at [701, 256] on input at bounding box center [712, 261] width 52 height 17
type input "5"
click at [698, 303] on input at bounding box center [712, 298] width 52 height 17
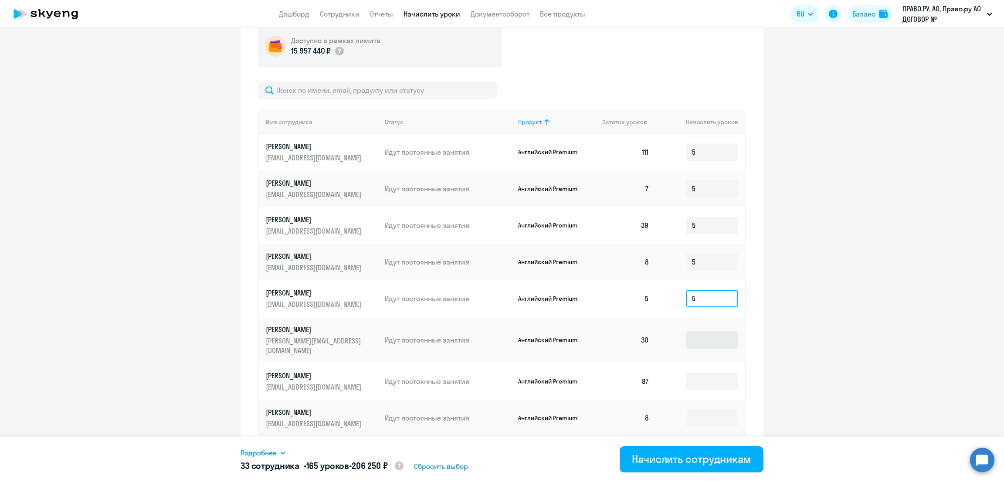
type input "5"
click at [700, 333] on input at bounding box center [712, 339] width 52 height 17
type input "5"
click at [700, 372] on input at bounding box center [712, 380] width 52 height 17
type input "5"
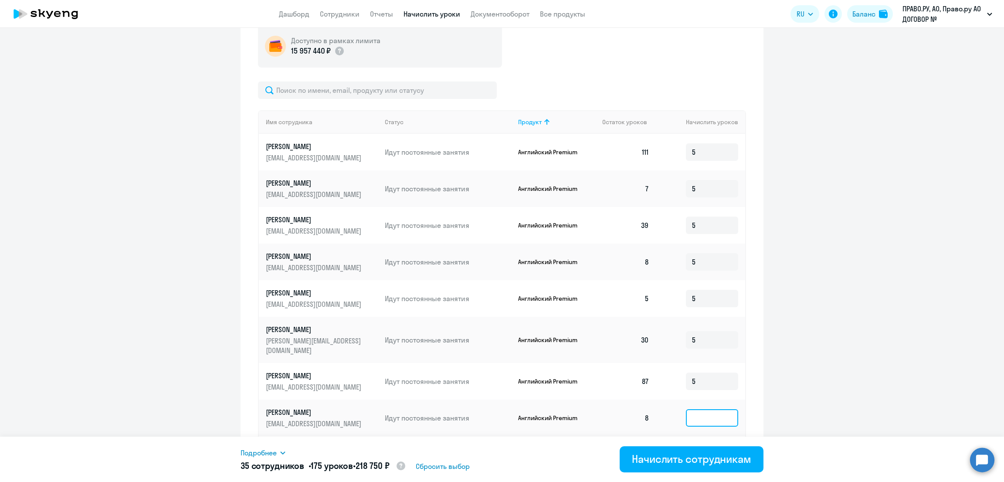
click at [694, 409] on input at bounding box center [712, 417] width 52 height 17
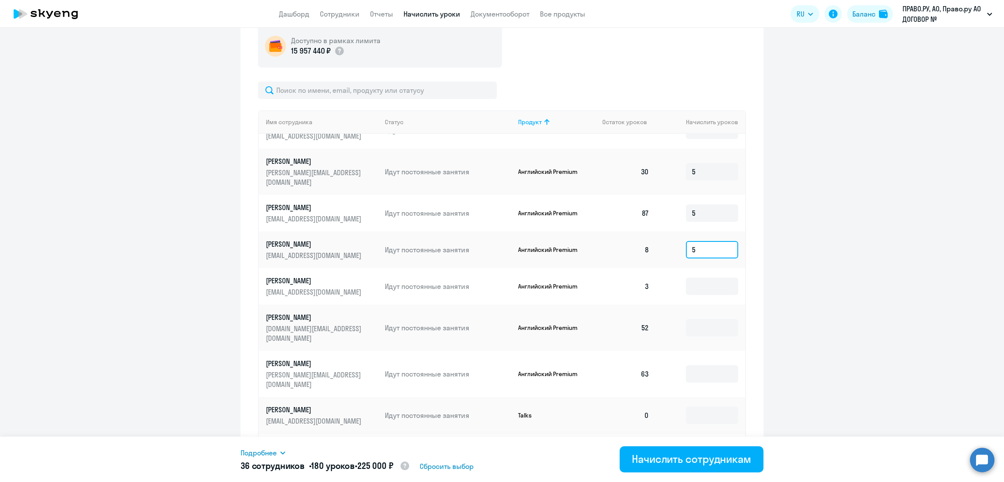
scroll to position [179, 0]
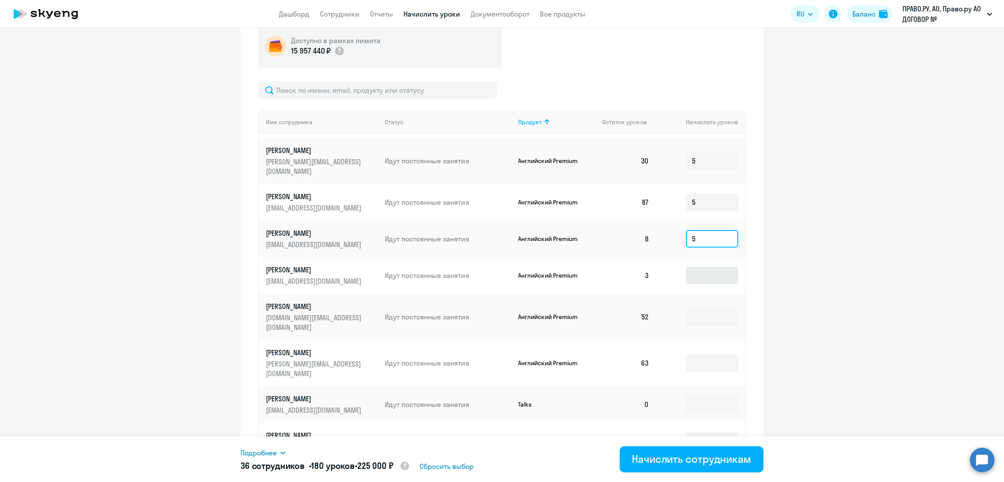
type input "5"
click at [704, 267] on input at bounding box center [712, 275] width 52 height 17
type input "5"
click at [697, 308] on input at bounding box center [712, 316] width 52 height 17
type input "5"
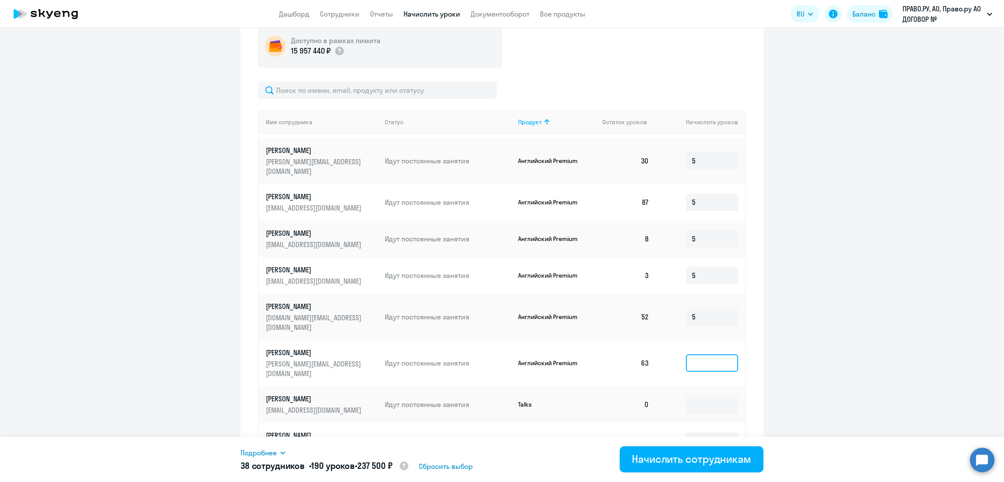
click at [686, 354] on input at bounding box center [712, 362] width 52 height 17
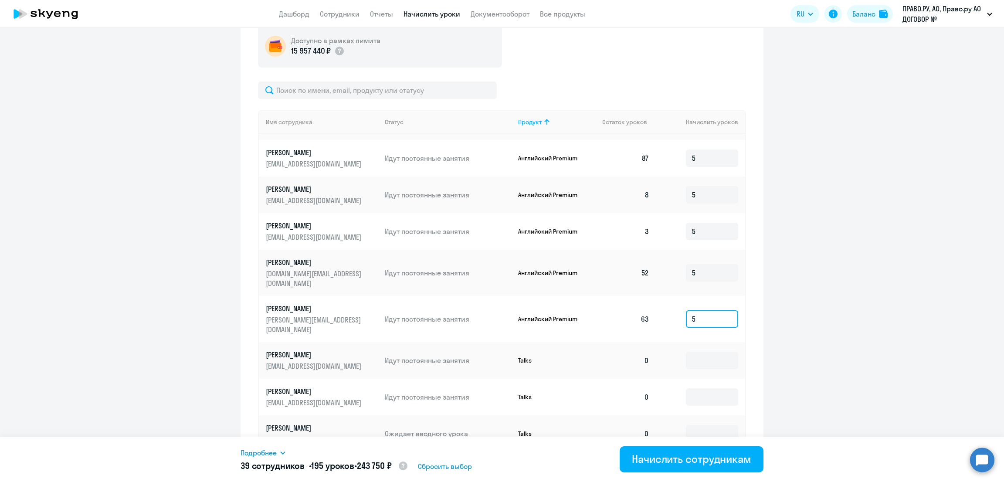
scroll to position [221, 0]
type input "5"
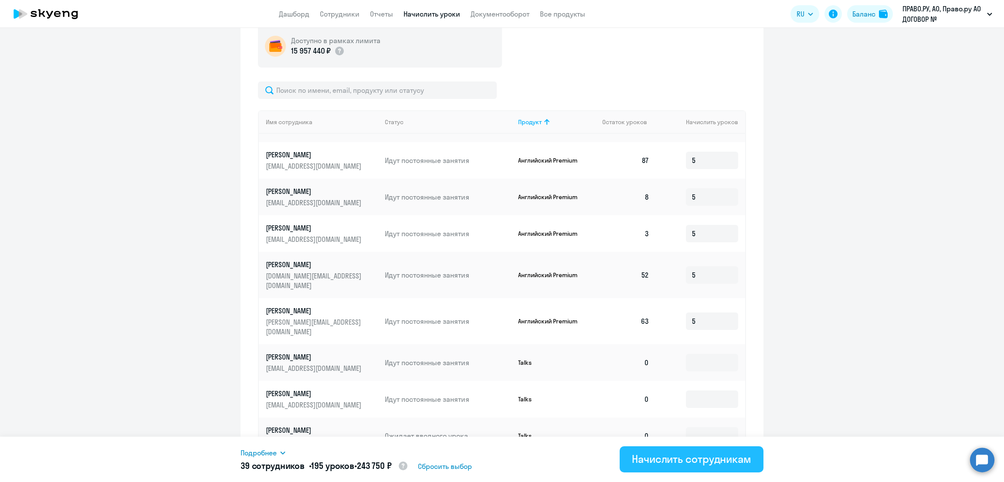
click at [689, 458] on div "Начислить сотрудникам" at bounding box center [691, 459] width 119 height 14
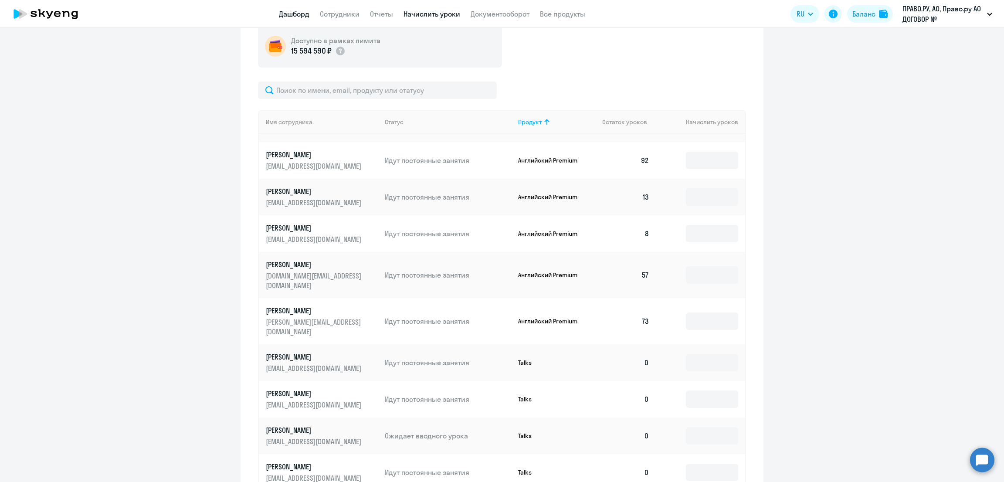
click at [285, 12] on link "Дашборд" at bounding box center [294, 14] width 30 height 9
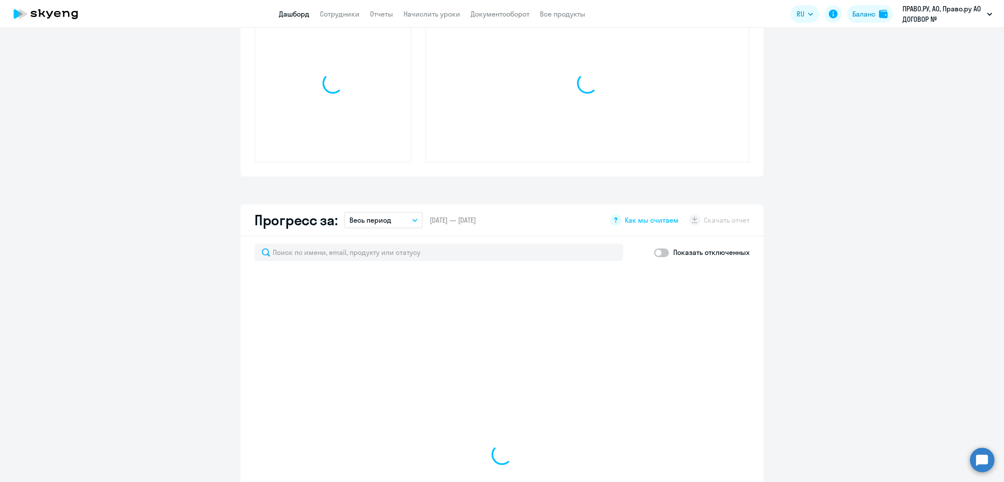
scroll to position [387, 0]
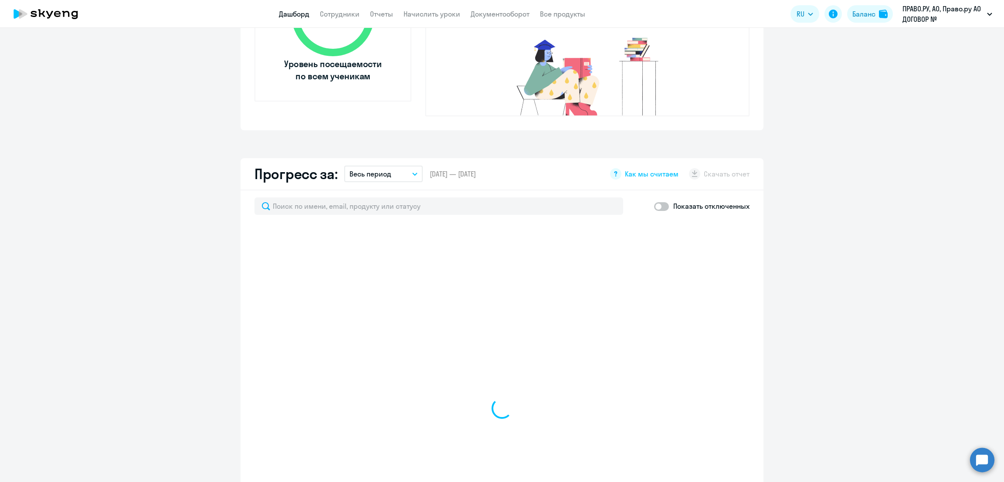
select select "30"
